Goal: Navigation & Orientation: Find specific page/section

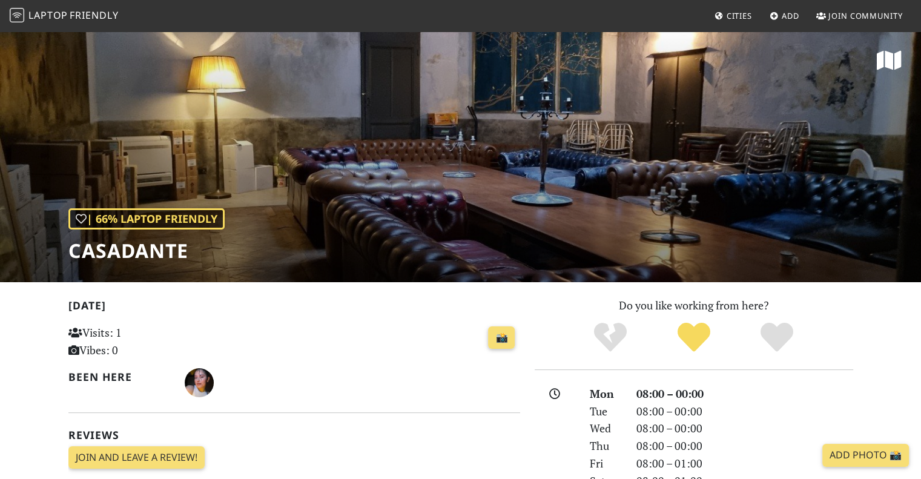
click at [735, 18] on span "Cities" at bounding box center [739, 15] width 25 height 11
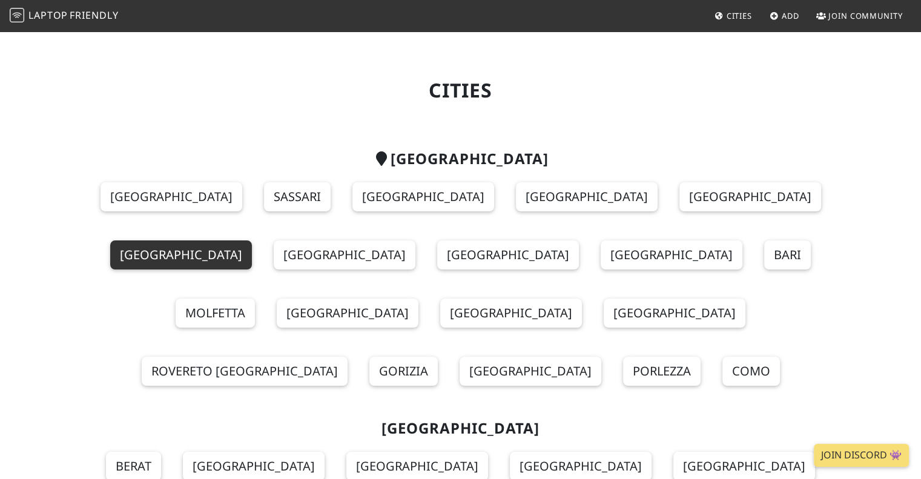
click at [252, 240] on link "[GEOGRAPHIC_DATA]" at bounding box center [181, 254] width 142 height 29
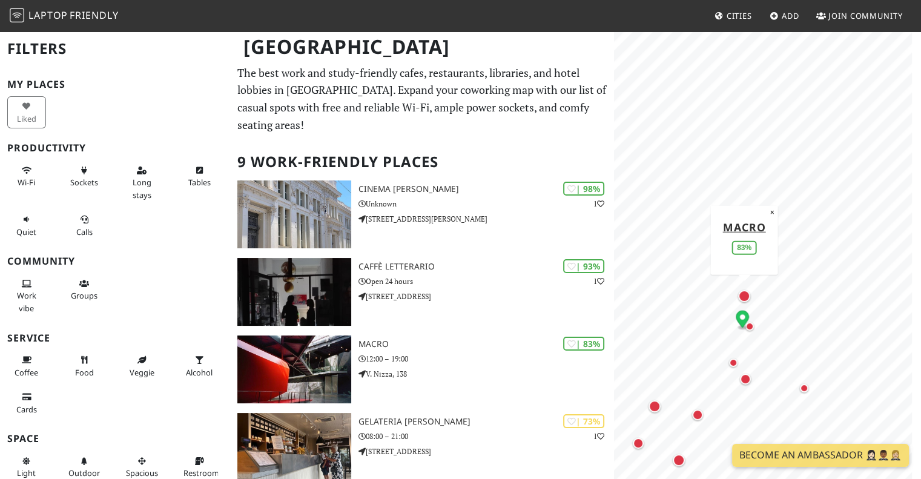
click at [744, 294] on div "Map marker" at bounding box center [744, 296] width 12 height 12
click at [659, 405] on div "Map marker" at bounding box center [655, 406] width 12 height 12
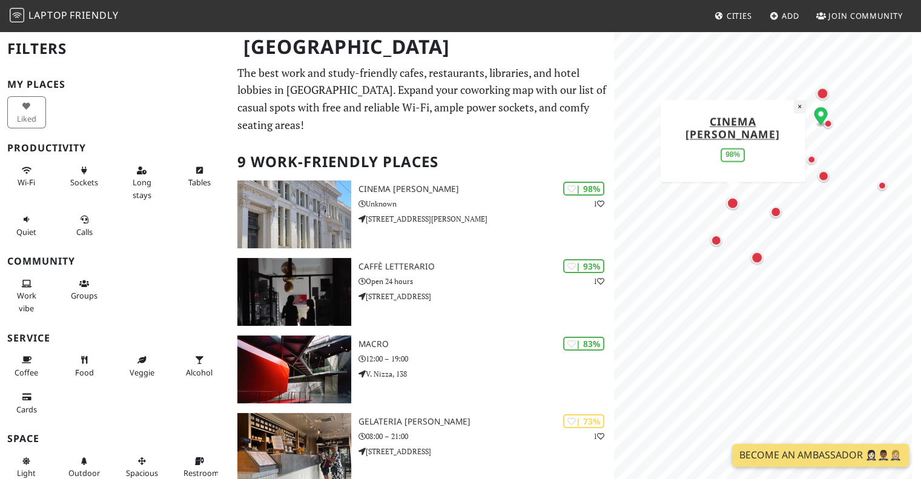
click at [780, 120] on div "MapLibre | Protomaps © OpenStreetMap Cinema [PERSON_NAME] 98% ×" at bounding box center [767, 269] width 307 height 479
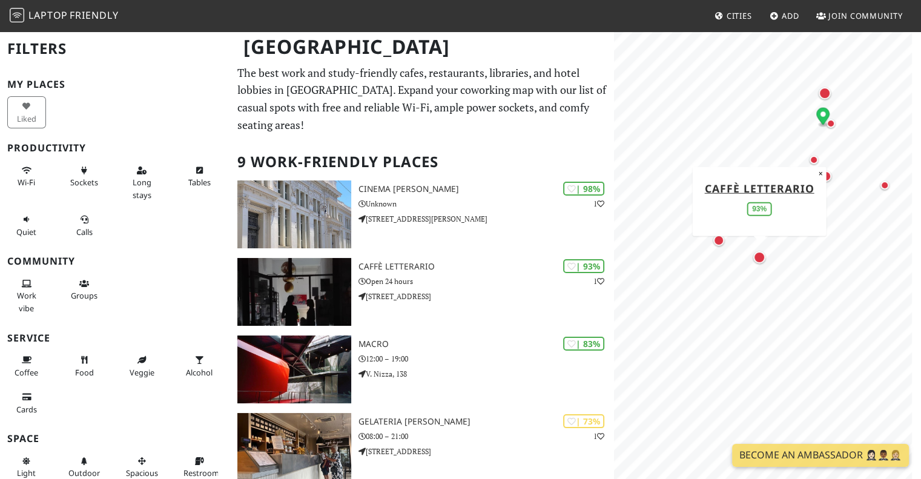
click at [763, 256] on div "Map marker" at bounding box center [759, 257] width 12 height 12
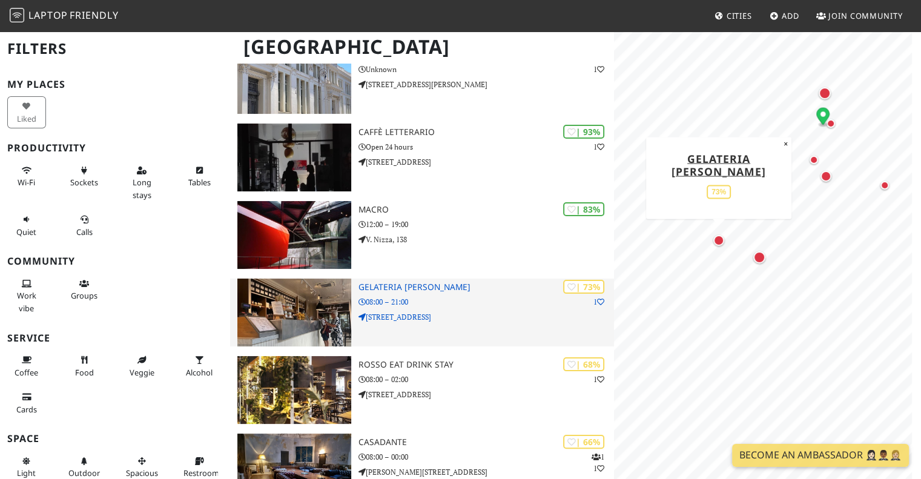
scroll to position [131, 0]
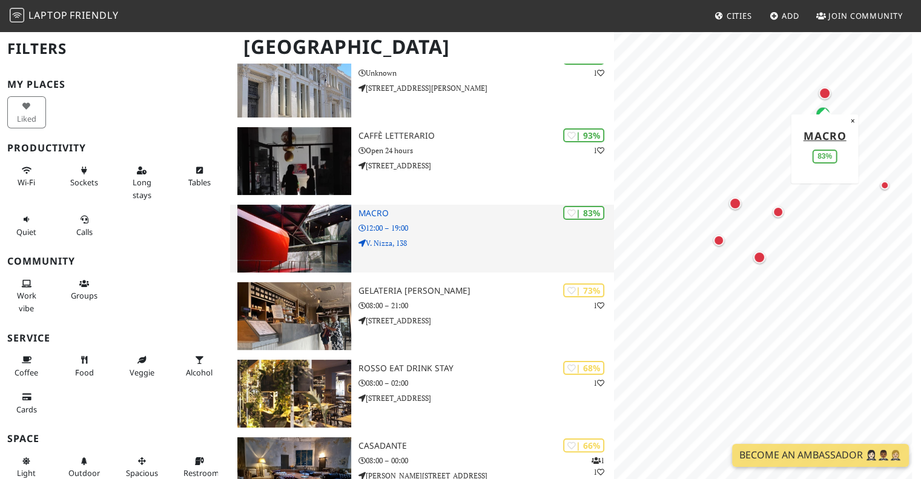
click at [429, 205] on div "| 83% MACRO 12:00 – 19:00 V. Nizza, 138" at bounding box center [486, 239] width 256 height 68
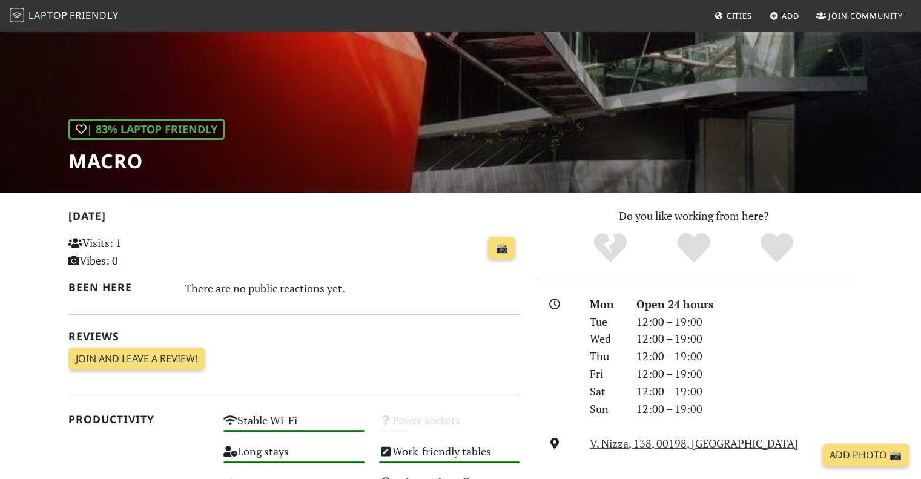
scroll to position [79, 0]
